Goal: Transaction & Acquisition: Purchase product/service

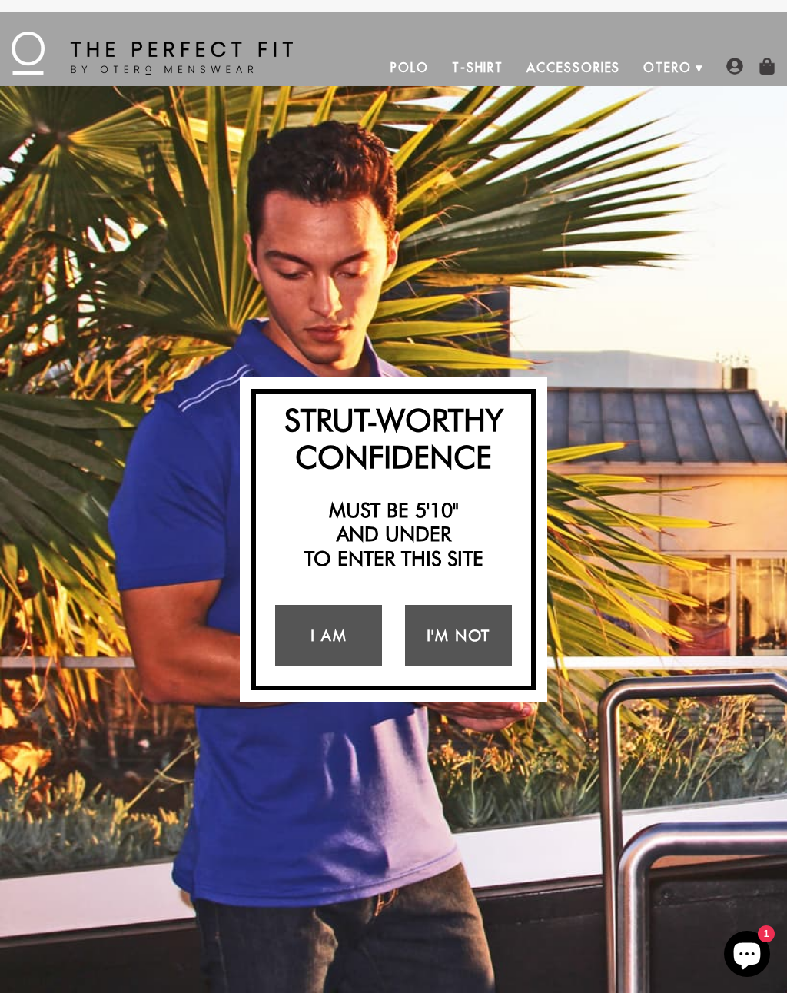
click at [317, 646] on link "I Am" at bounding box center [328, 635] width 107 height 61
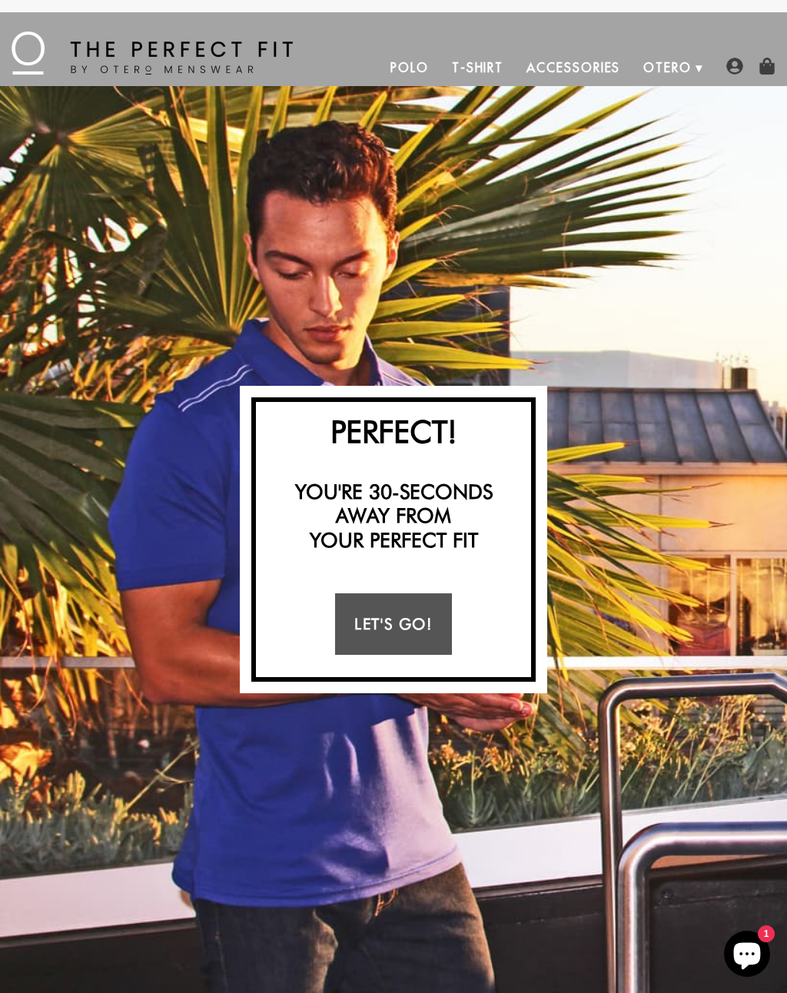
click at [407, 606] on link "Let's Go!" at bounding box center [393, 623] width 116 height 61
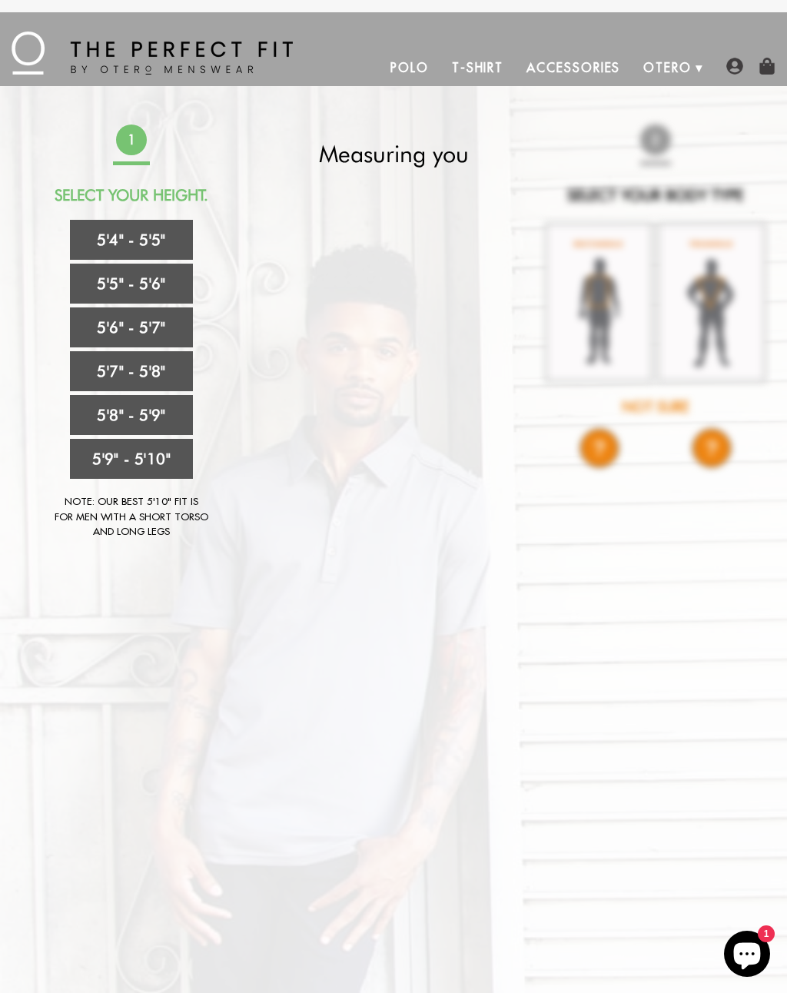
click at [107, 238] on link "5'4" - 5'5"" at bounding box center [131, 240] width 123 height 40
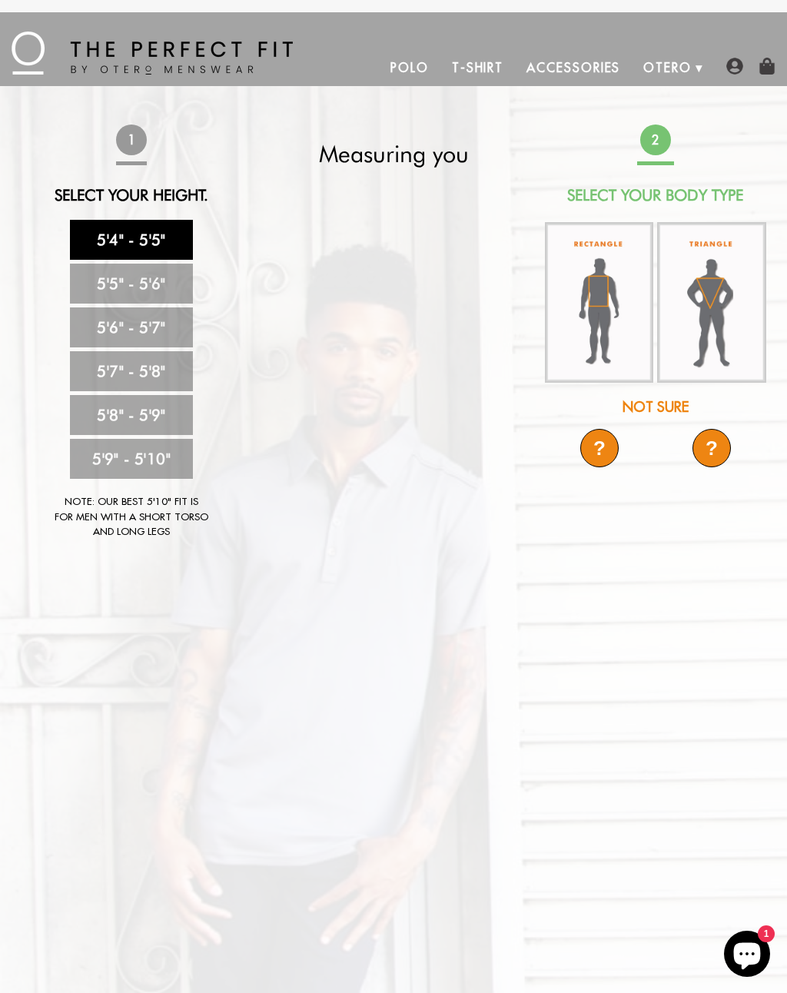
click at [607, 322] on img at bounding box center [599, 302] width 108 height 161
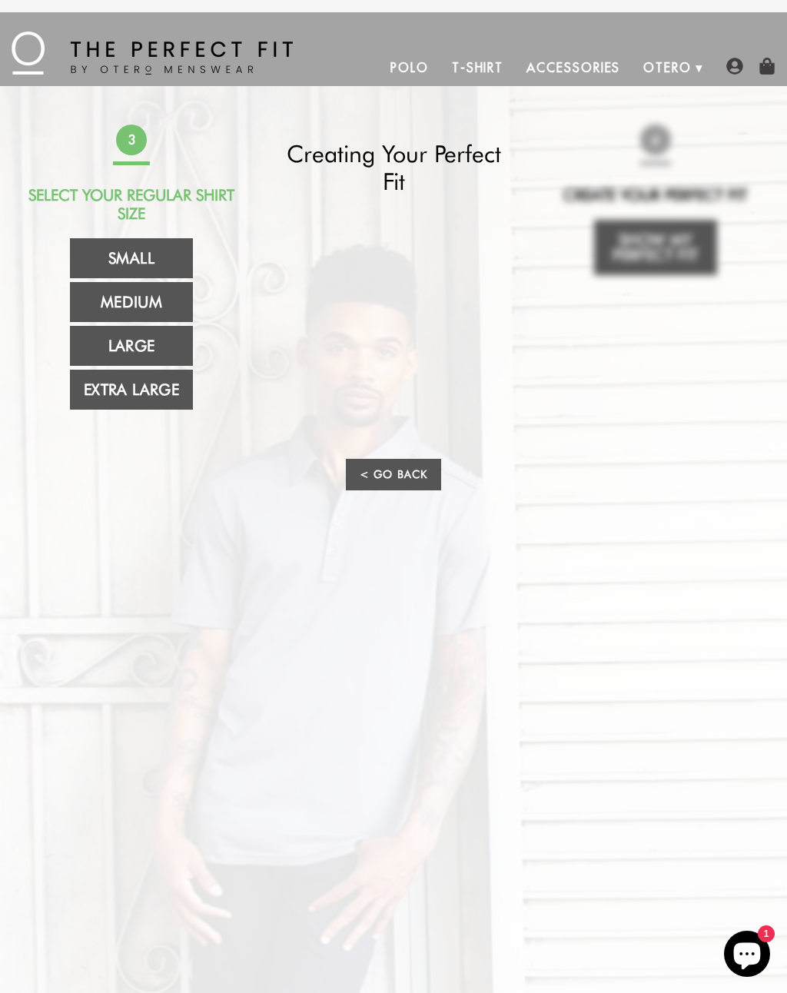
click at [113, 297] on link "Medium" at bounding box center [131, 302] width 123 height 40
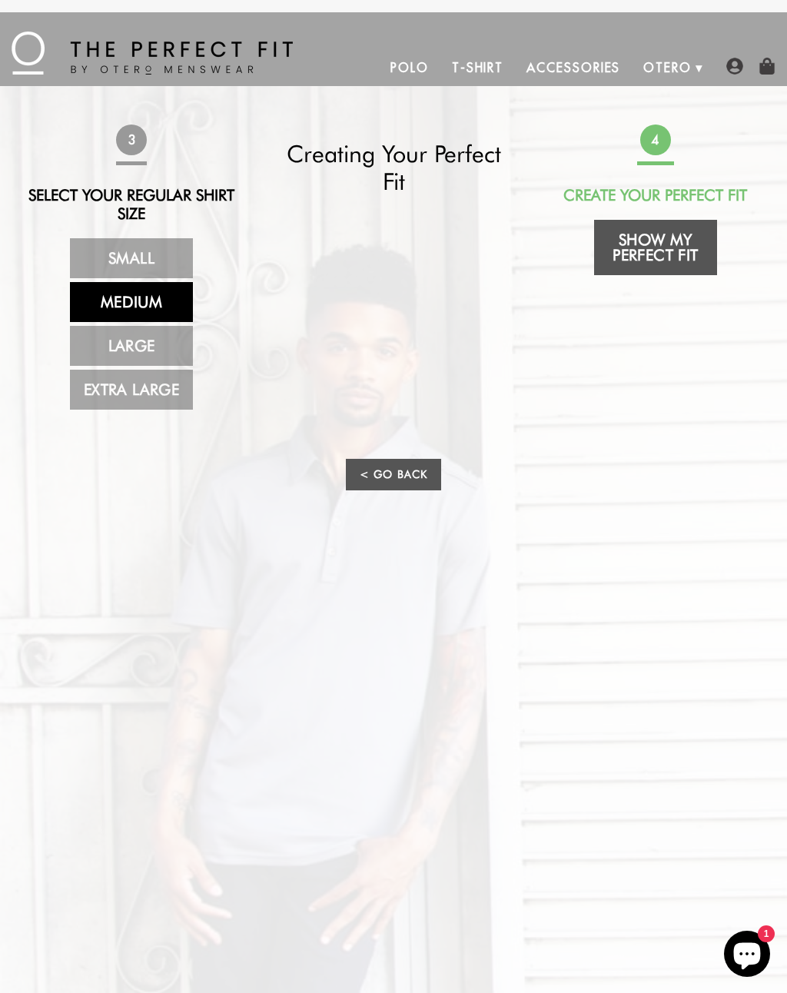
click at [676, 250] on link "Show My Perfect Fit" at bounding box center [655, 247] width 123 height 55
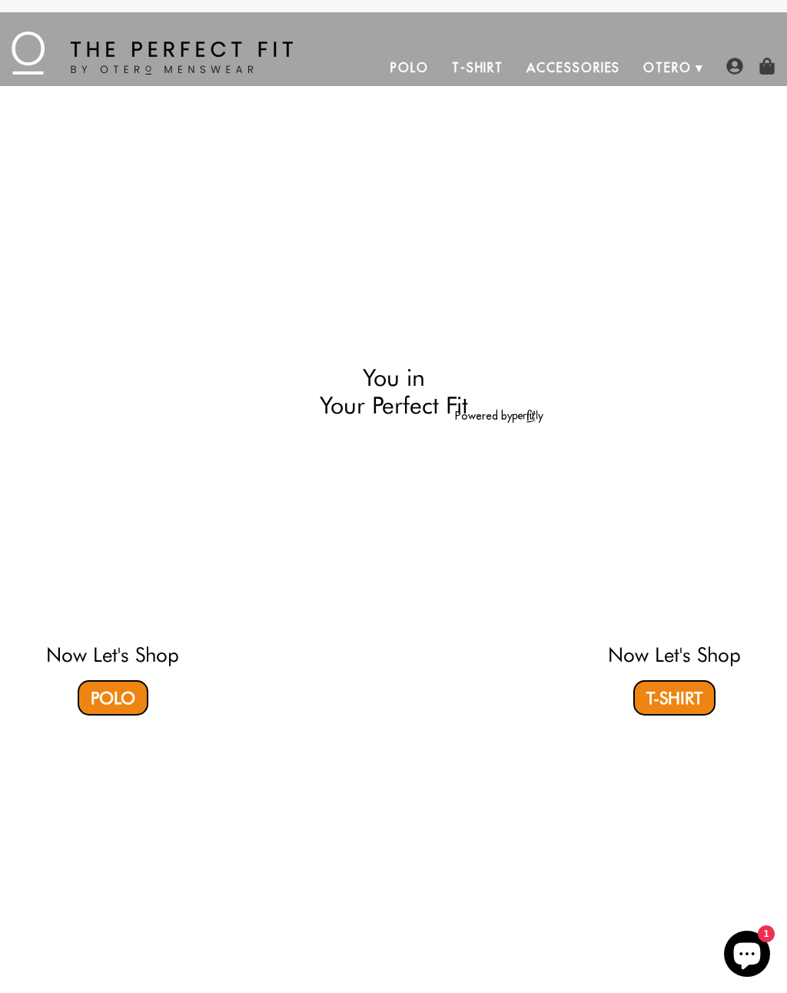
select select "M"
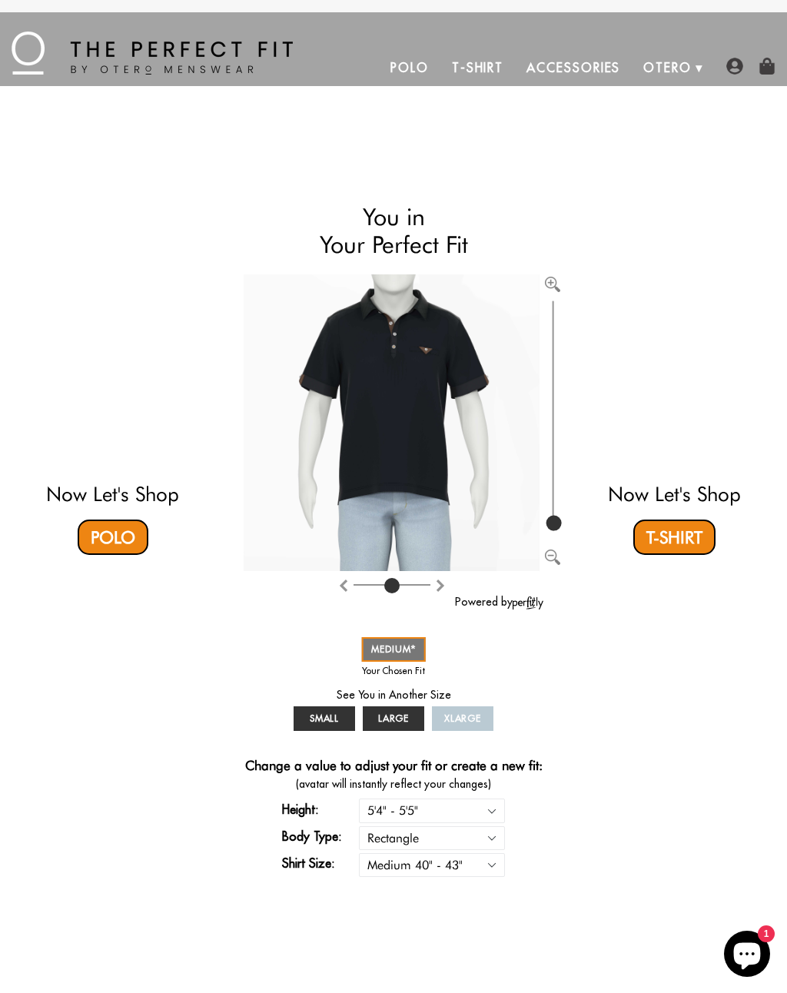
click at [666, 197] on div "Now Let's Shop Polo You in Your Perfect Fit Powered by SMALL MEDIUM LARGE XLARG…" at bounding box center [393, 540] width 749 height 704
click at [600, 75] on link "Accessories" at bounding box center [573, 67] width 117 height 37
click at [680, 394] on video at bounding box center [674, 374] width 378 height 189
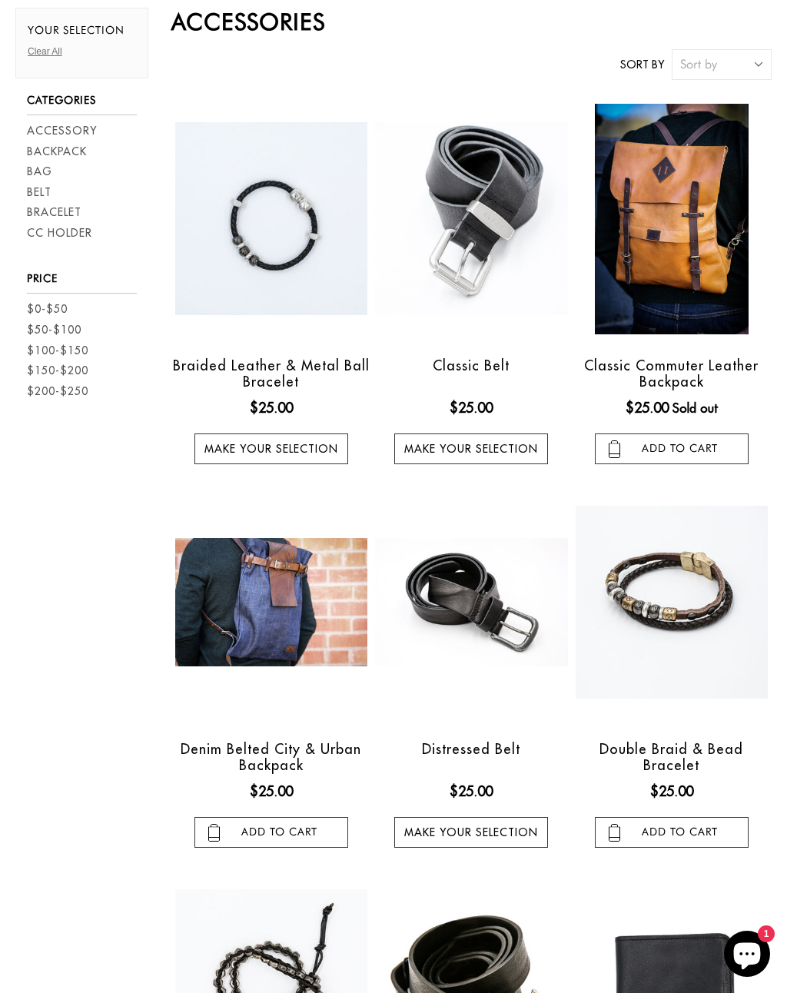
scroll to position [112, 0]
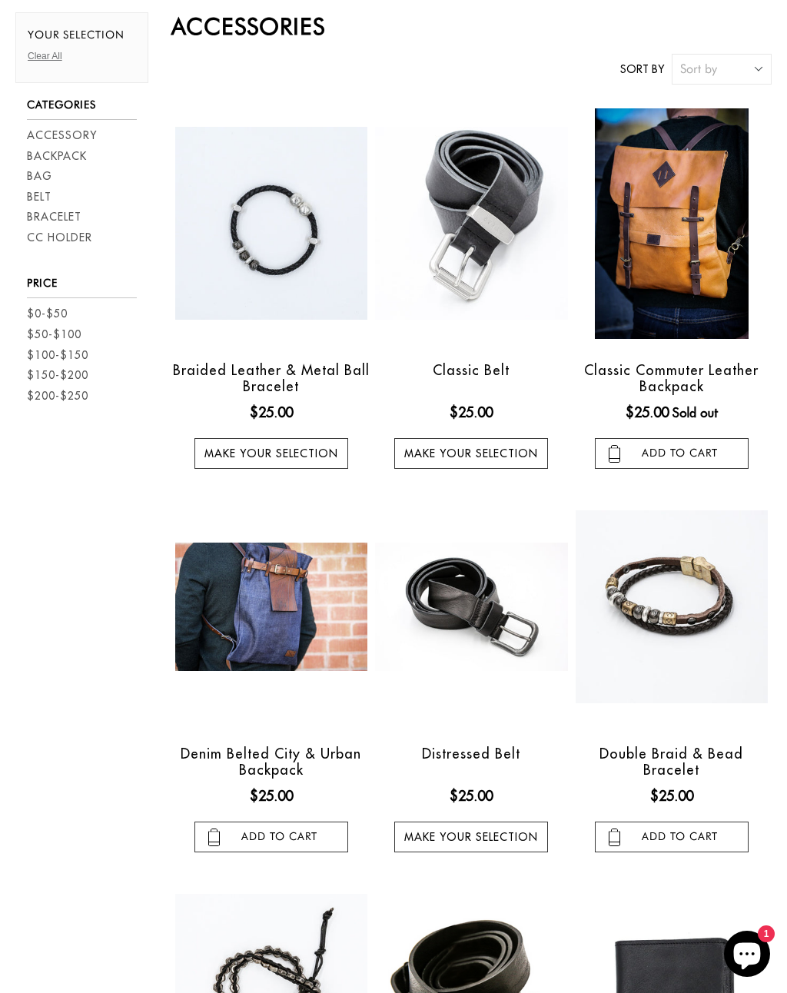
click at [38, 194] on link "Belt" at bounding box center [39, 197] width 25 height 16
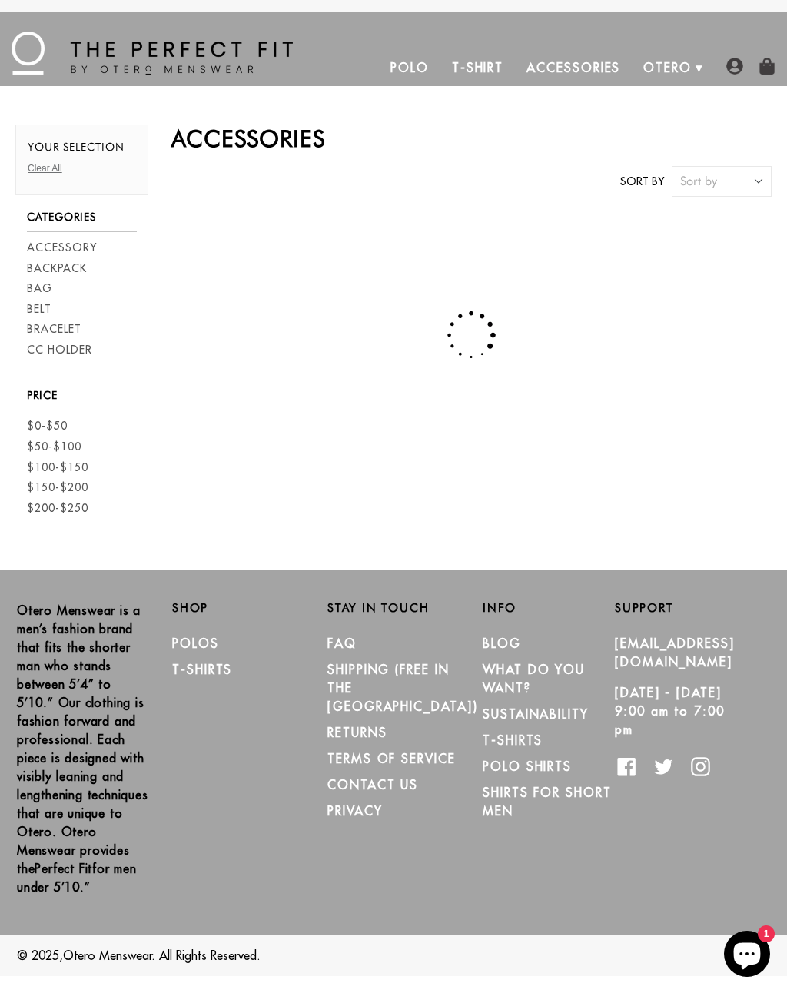
scroll to position [32, 0]
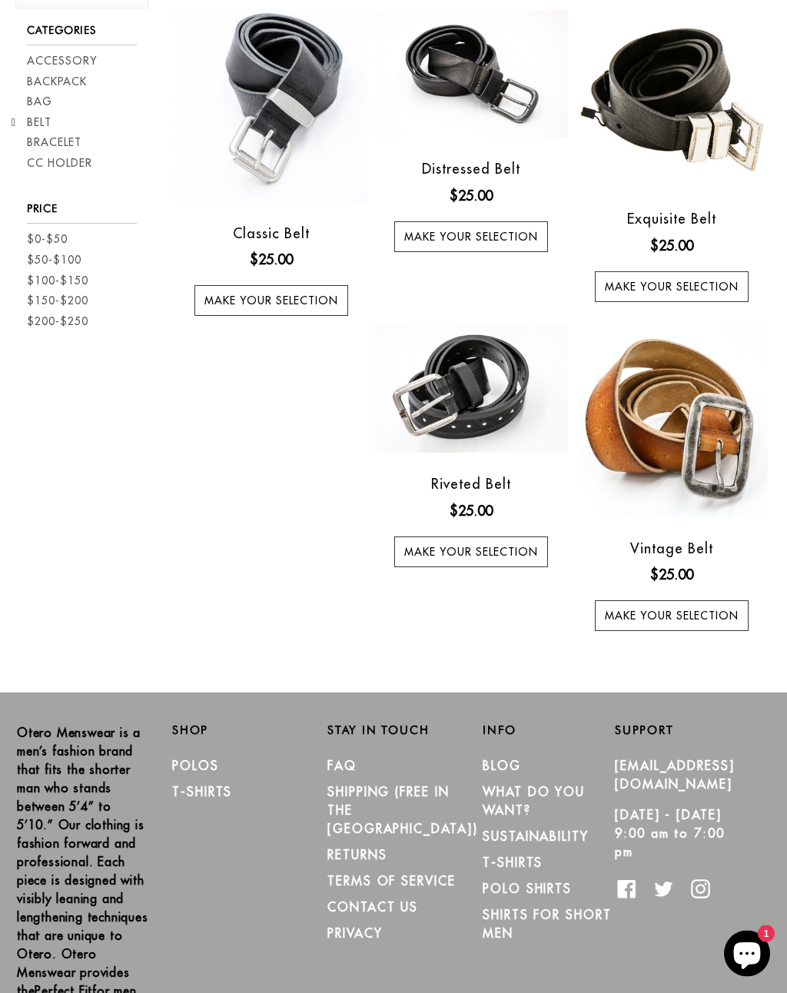
scroll to position [234, 0]
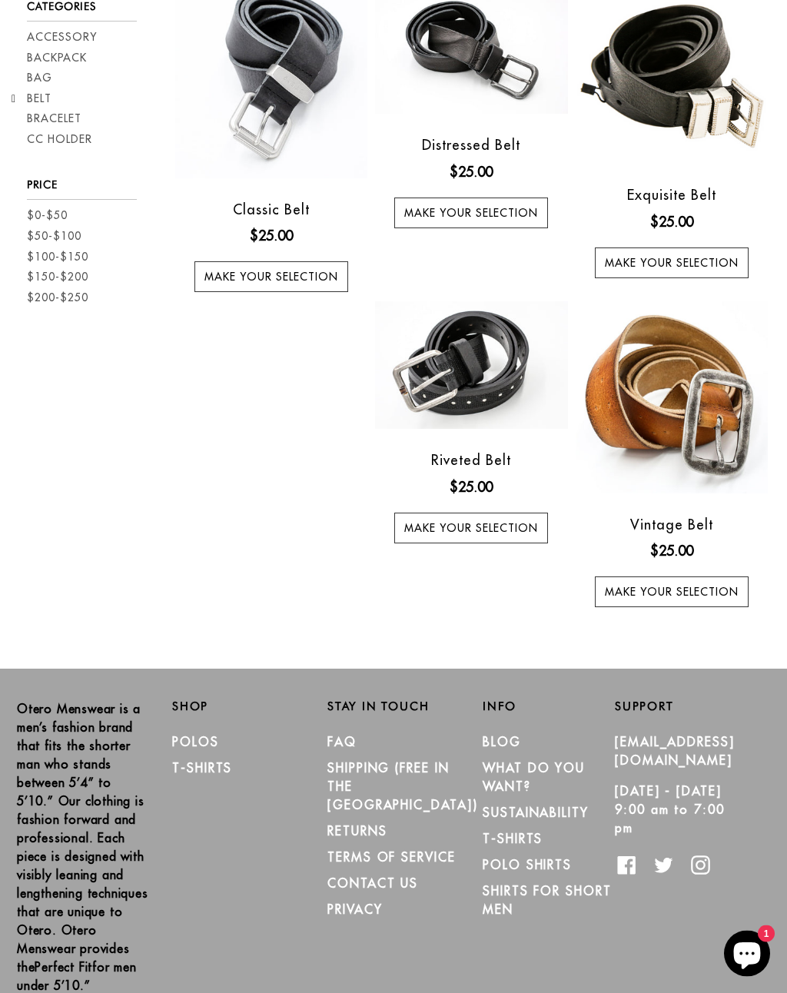
click at [696, 404] on img at bounding box center [672, 398] width 192 height 192
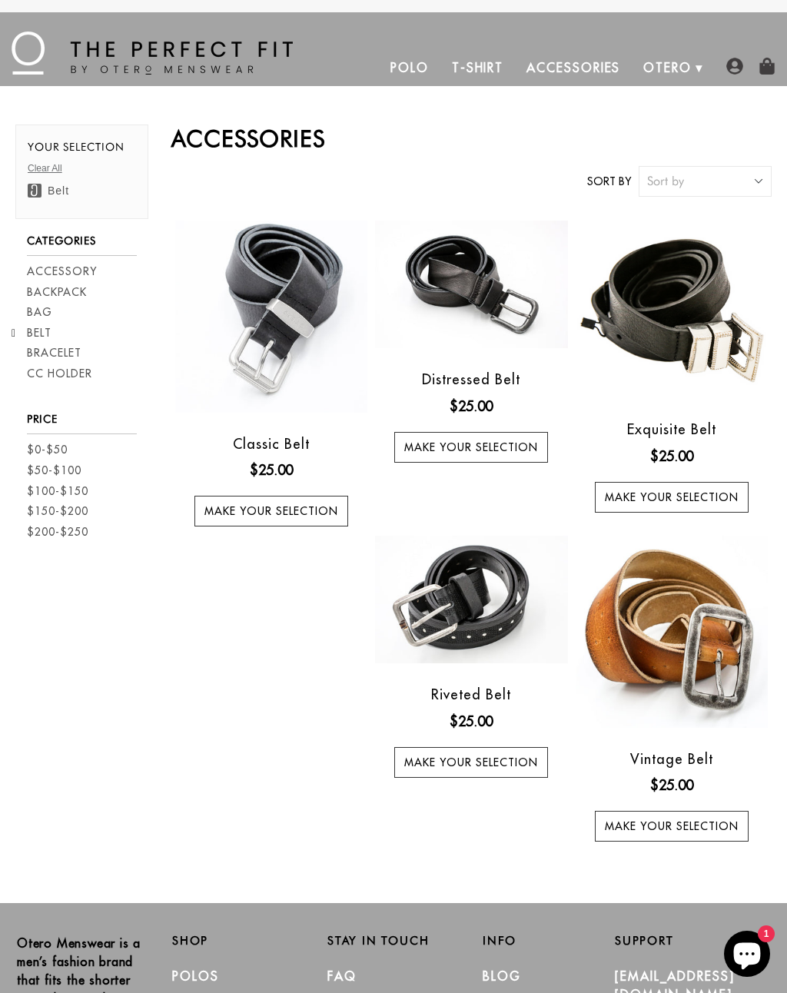
scroll to position [32, 0]
